Goal: Task Accomplishment & Management: Manage account settings

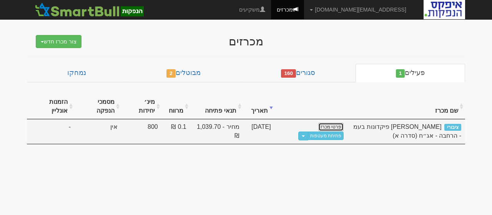
click at [333, 124] on link "פרטי מכרז" at bounding box center [330, 127] width 25 height 8
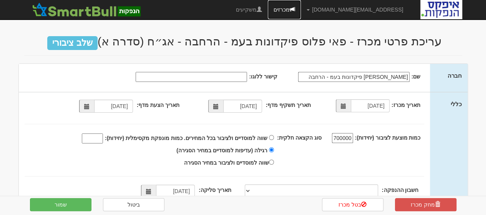
click at [301, 7] on link "מכרזים" at bounding box center [284, 9] width 33 height 19
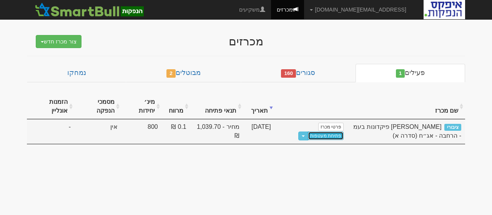
click at [328, 134] on link "פתיחת מעטפות" at bounding box center [326, 135] width 36 height 8
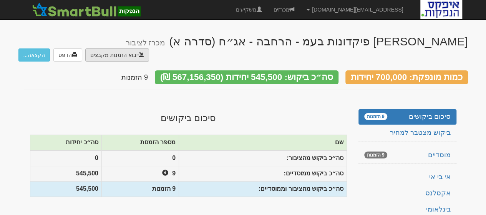
type input "C:\fakepath\bl501122.ems"
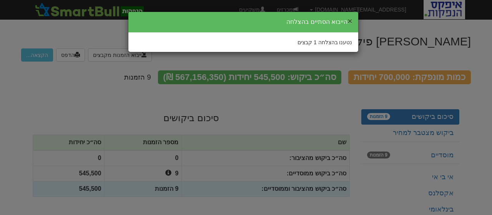
click at [351, 20] on button "×" at bounding box center [349, 21] width 5 height 8
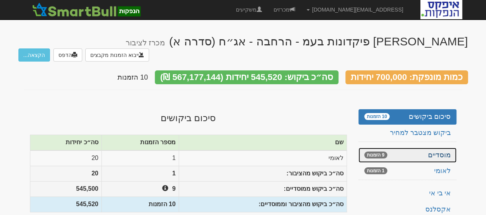
click at [433, 148] on link "מוסדיים 9 הזמנות" at bounding box center [408, 155] width 98 height 15
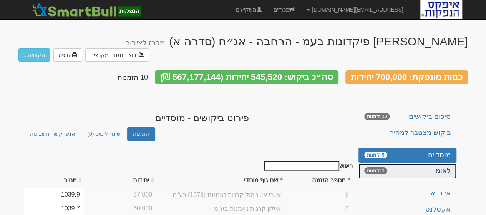
click at [427, 163] on link "לאומי 1 הזמנות" at bounding box center [408, 170] width 98 height 15
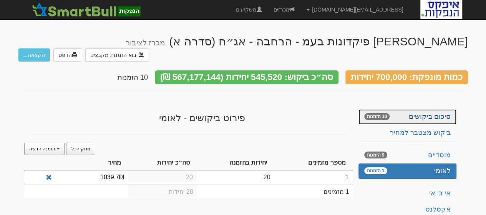
click at [433, 109] on link "סיכום ביקושים 10 הזמנות" at bounding box center [408, 116] width 98 height 15
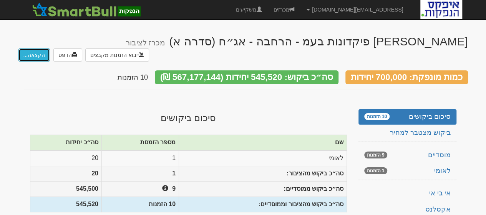
click at [33, 48] on button "הקצאה..." at bounding box center [34, 54] width 32 height 13
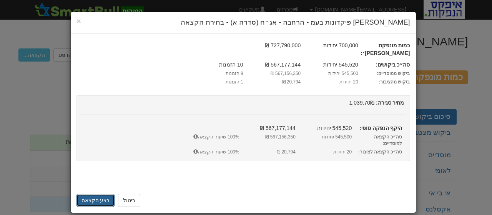
click at [93, 194] on button "בצע הקצאה" at bounding box center [95, 200] width 38 height 13
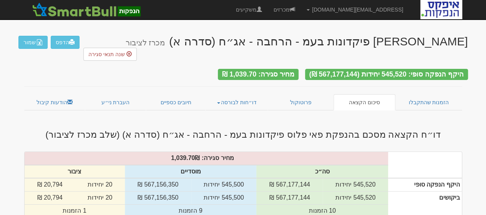
scroll to position [38, 0]
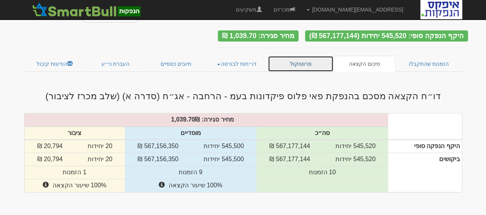
click at [297, 56] on link "פרוטוקול" at bounding box center [301, 64] width 66 height 16
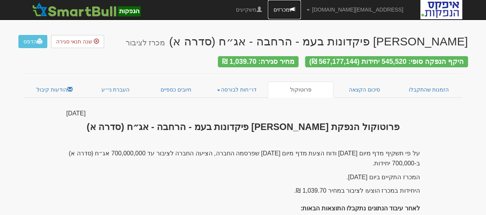
click at [301, 8] on link "מכרזים" at bounding box center [284, 9] width 33 height 19
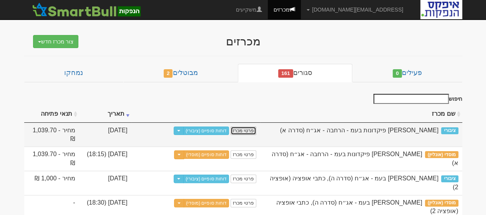
click at [240, 130] on link "פרטי מכרז" at bounding box center [243, 130] width 25 height 8
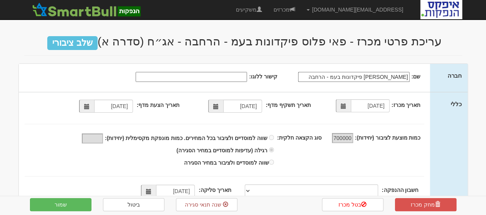
click at [344, 106] on span at bounding box center [343, 105] width 5 height 5
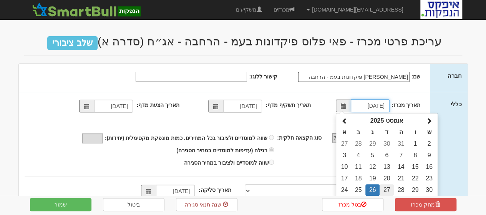
click at [387, 189] on td "27" at bounding box center [387, 190] width 14 height 12
type input "27/08/2025"
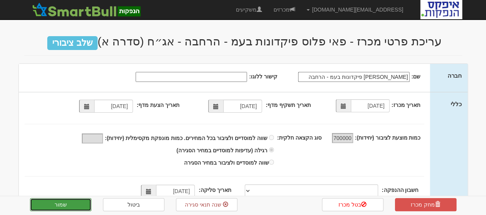
click at [65, 200] on button "שמור" at bounding box center [61, 204] width 62 height 13
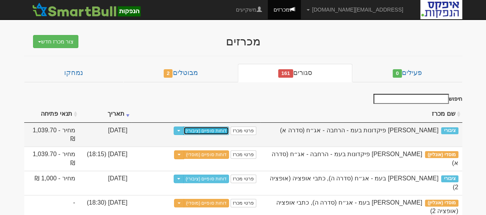
click at [216, 129] on link "דוחות סופיים (ציבורי)" at bounding box center [206, 130] width 46 height 8
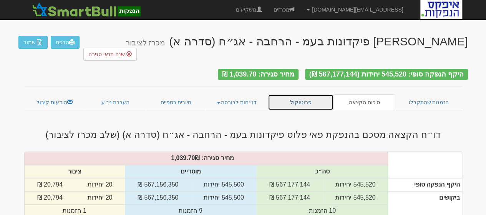
click at [288, 94] on link "פרוטוקול" at bounding box center [301, 102] width 66 height 16
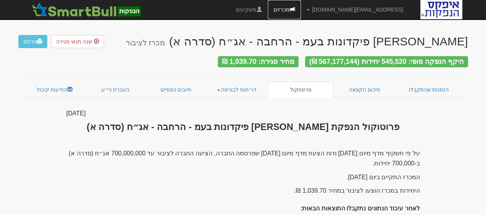
click at [301, 7] on link "מכרזים" at bounding box center [284, 9] width 33 height 19
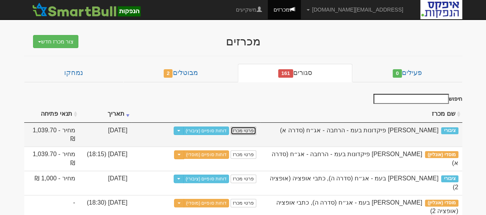
click at [242, 130] on link "פרטי מכרז" at bounding box center [243, 130] width 25 height 8
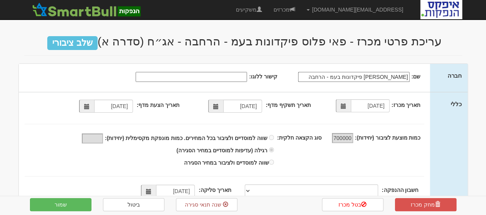
click at [88, 106] on span at bounding box center [86, 106] width 5 height 5
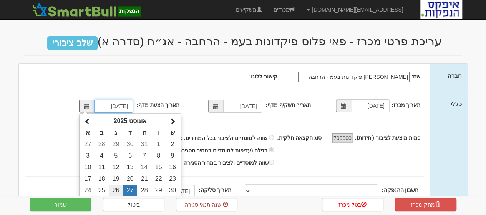
click at [117, 189] on td "26" at bounding box center [116, 191] width 14 height 12
type input "26/08/2025"
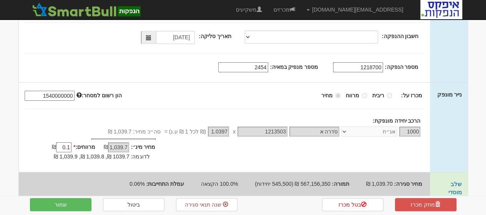
scroll to position [165, 0]
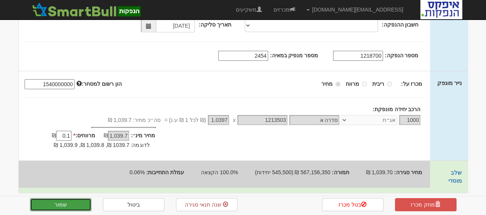
click at [68, 204] on button "שמור" at bounding box center [61, 204] width 62 height 13
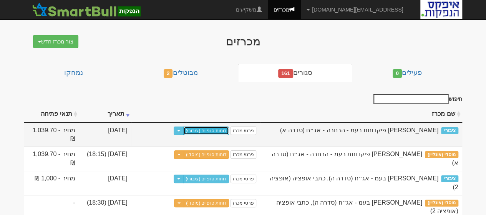
click at [203, 130] on link "דוחות סופיים (ציבורי)" at bounding box center [206, 130] width 46 height 8
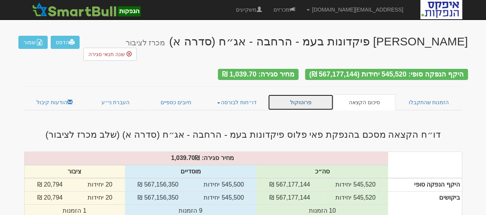
click at [306, 94] on link "פרוטוקול" at bounding box center [301, 102] width 66 height 16
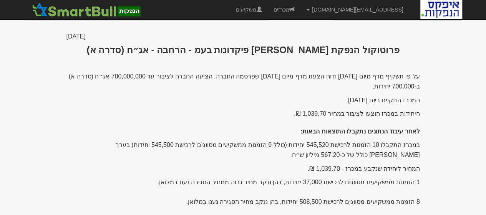
scroll to position [170, 0]
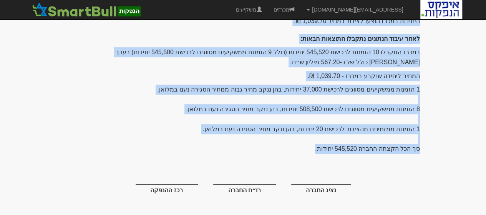
drag, startPoint x: 106, startPoint y: 197, endPoint x: 430, endPoint y: 76, distance: 345.3
click at [486, 66] on html "ellas@apex-md.co.il הגדרות חשבונות הנפקה תבניות הודעות קיבול X" at bounding box center [243, 24] width 486 height 389
click at [444, 68] on div "פאי פלוס פיקדונות בעמ - הרחבה - אג״ח (סדרה א) מכרז לציבור הדפס שנה תנאי סגירה ה…" at bounding box center [243, 38] width 450 height 361
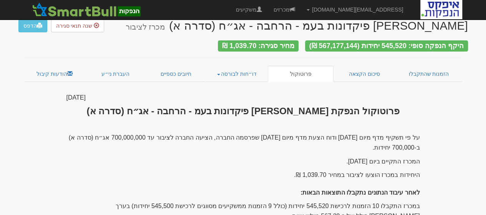
scroll to position [0, 0]
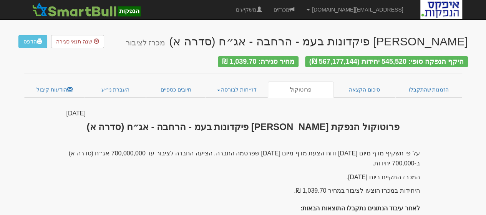
drag, startPoint x: 382, startPoint y: 109, endPoint x: 101, endPoint y: 101, distance: 281.1
click at [105, 109] on div "27 אוגוסט 2025" at bounding box center [243, 113] width 354 height 9
click at [49, 103] on div "פאי פלוס פיקדונות בעמ - הרחבה - אג״ח (סדרה א) מכרז לציבור הדפס שנה תנאי סגירה ה…" at bounding box center [243, 207] width 450 height 361
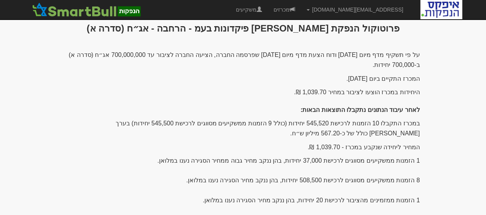
scroll to position [170, 0]
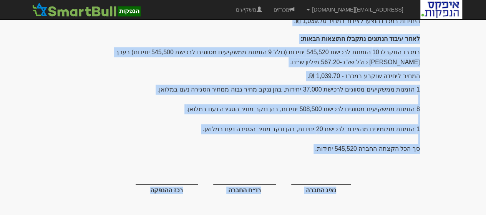
drag, startPoint x: 52, startPoint y: 107, endPoint x: 151, endPoint y: 186, distance: 126.4
click at [151, 186] on div "פאי פלוס פיקדונות בעמ - הרחבה - אג״ח (סדרה א) מכרז לציבור הדפס שנה תנאי סגירה ה…" at bounding box center [243, 38] width 450 height 361
copy div "× Close ייבוא מכרז מוסדי שייך את שם המשקיע למשקיע בשם: צור משקיע חדש בשם שמור ב…"
click at [147, 87] on div "על פי תשקיף מדף מיום 12/11/2024 ודוח הצעת מדף מיום 26/8/2025 שפרסמה החברה, הציע…" at bounding box center [243, 90] width 354 height 223
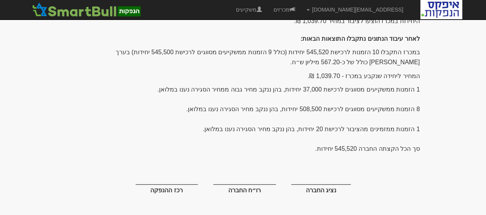
scroll to position [0, 0]
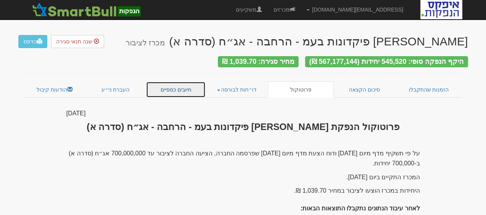
click at [186, 86] on link "חיובים כספיים" at bounding box center [176, 89] width 60 height 16
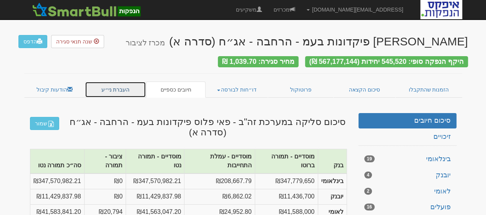
click at [121, 88] on link "העברת ני״ע" at bounding box center [115, 89] width 61 height 16
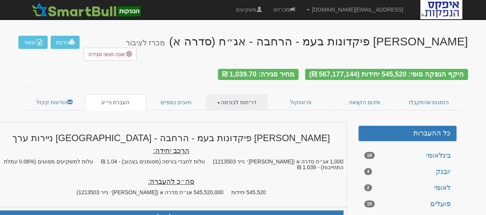
click at [244, 94] on link "דו״חות לבורסה" at bounding box center [237, 102] width 62 height 16
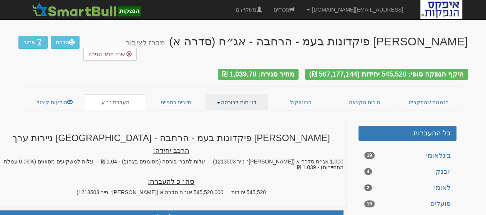
click at [232, 94] on link "דו״חות לבורסה" at bounding box center [237, 102] width 62 height 16
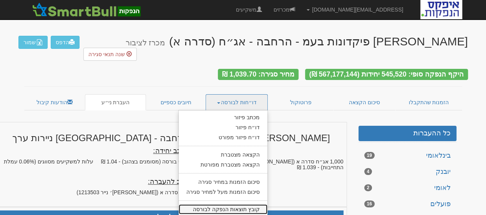
click at [223, 204] on link "קובץ תוצאות הנפקה לבורסה" at bounding box center [223, 209] width 89 height 10
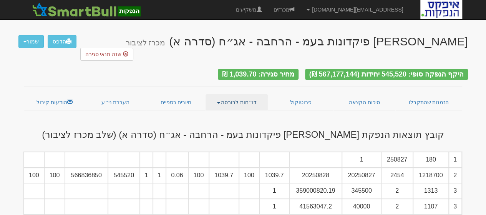
click at [237, 94] on link "דו״חות לבורסה" at bounding box center [237, 102] width 62 height 16
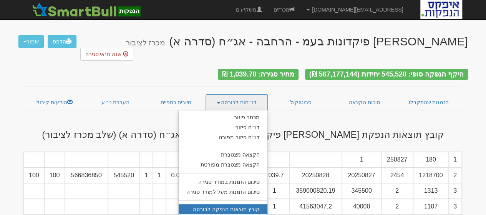
click at [281, 104] on div "פאי פלוס פיקדונות בעמ - הרחבה - אג״ח (סדרה א) מכרז לציבור הדפס שמור כל סוגי הקב…" at bounding box center [243, 136] width 450 height 219
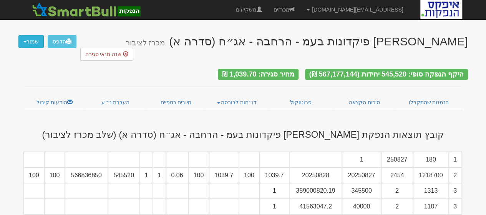
click at [24, 39] on button "שמור" at bounding box center [30, 41] width 25 height 13
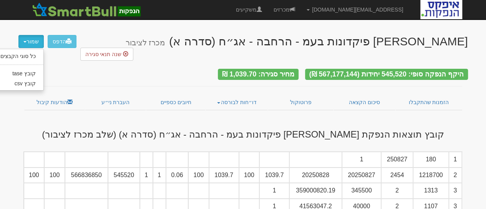
click at [122, 61] on div "היקף הנפקה סופי: 545,520 יחידות (567,177,144 ₪) מחיר סגירה: 1,039.70 ₪" at bounding box center [243, 70] width 450 height 18
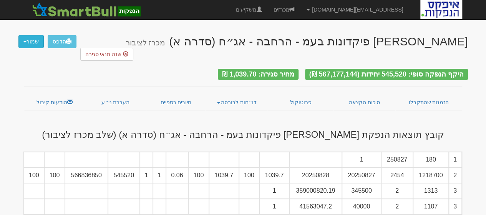
click at [28, 39] on button "שמור" at bounding box center [30, 41] width 25 height 13
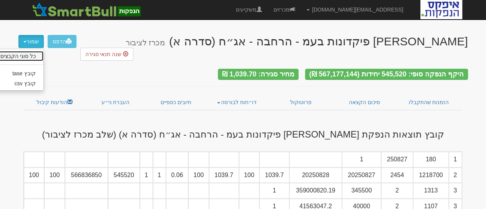
click at [29, 57] on link "כל סוגי הקבצים" at bounding box center [13, 56] width 61 height 10
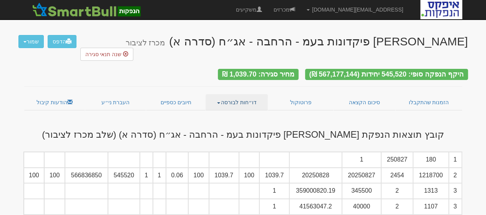
click at [242, 94] on link "דו״חות לבורסה" at bounding box center [237, 102] width 62 height 16
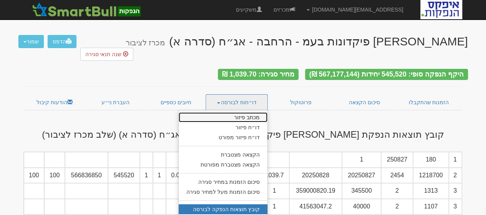
click at [240, 112] on link "מכתב פיזור" at bounding box center [223, 117] width 89 height 10
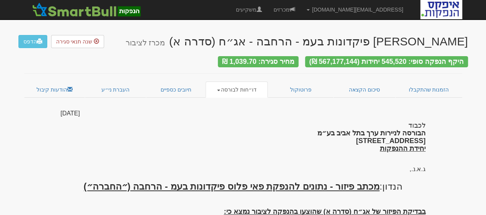
click at [220, 90] on span at bounding box center [218, 91] width 3 height 2
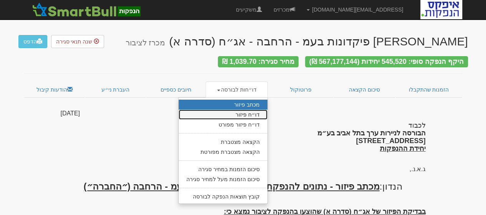
click at [246, 110] on link "דו״ח פיזור" at bounding box center [223, 115] width 89 height 10
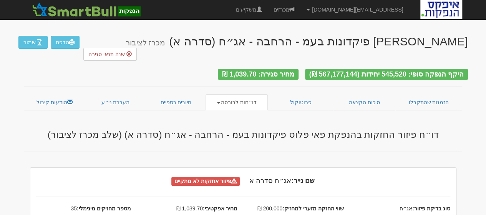
click at [220, 102] on span at bounding box center [218, 103] width 3 height 2
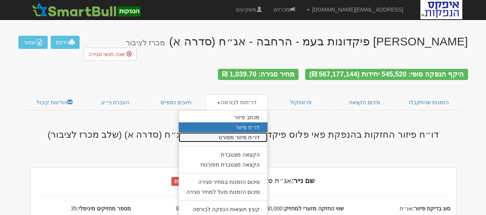
click at [242, 132] on link "דו״ח פיזור מפורט" at bounding box center [223, 137] width 89 height 10
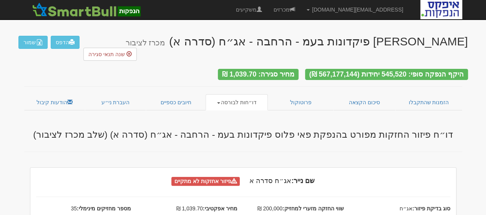
click at [219, 94] on link "דו״חות לבורסה" at bounding box center [237, 102] width 62 height 16
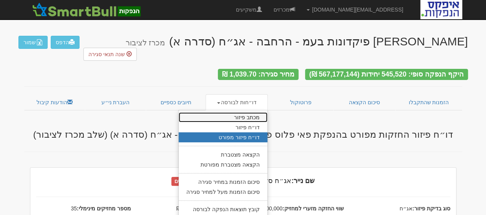
click at [253, 112] on link "מכתב פיזור" at bounding box center [223, 117] width 89 height 10
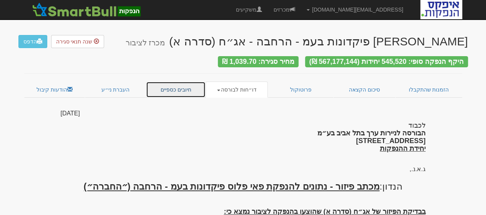
click at [186, 88] on link "חיובים כספיים" at bounding box center [176, 89] width 60 height 16
